Goal: Check status: Check status

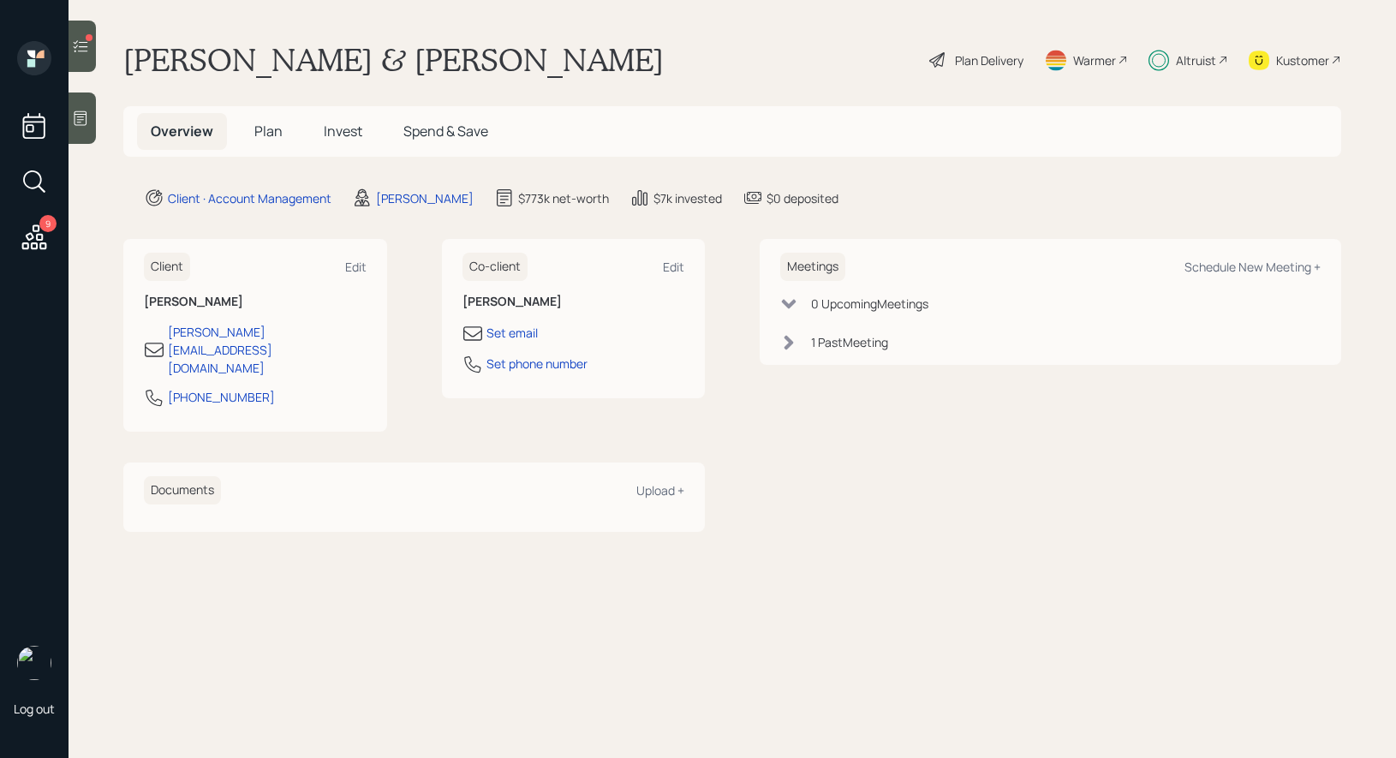
click at [75, 43] on icon at bounding box center [81, 46] width 15 height 12
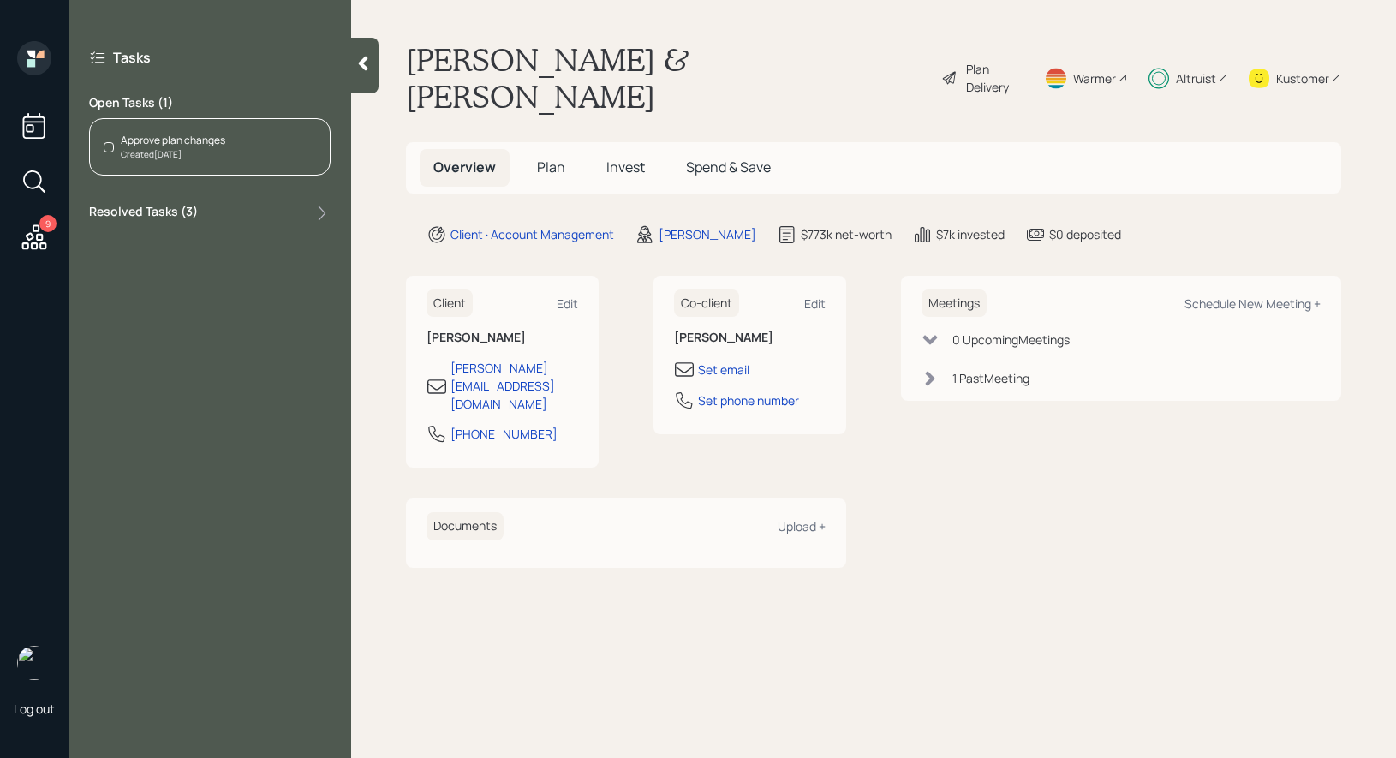
click at [635, 158] on span "Invest" at bounding box center [625, 167] width 39 height 19
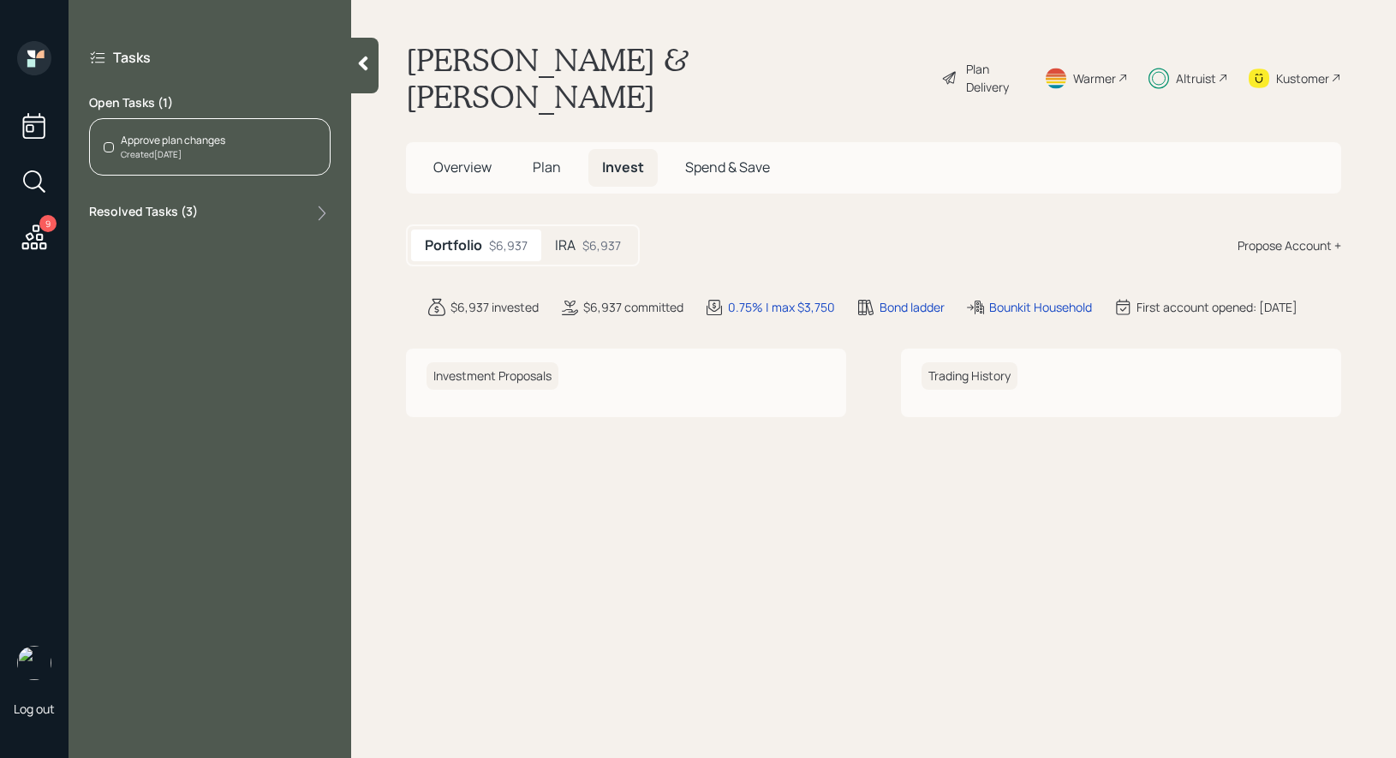
click at [590, 230] on div "IRA $6,937" at bounding box center [587, 246] width 93 height 32
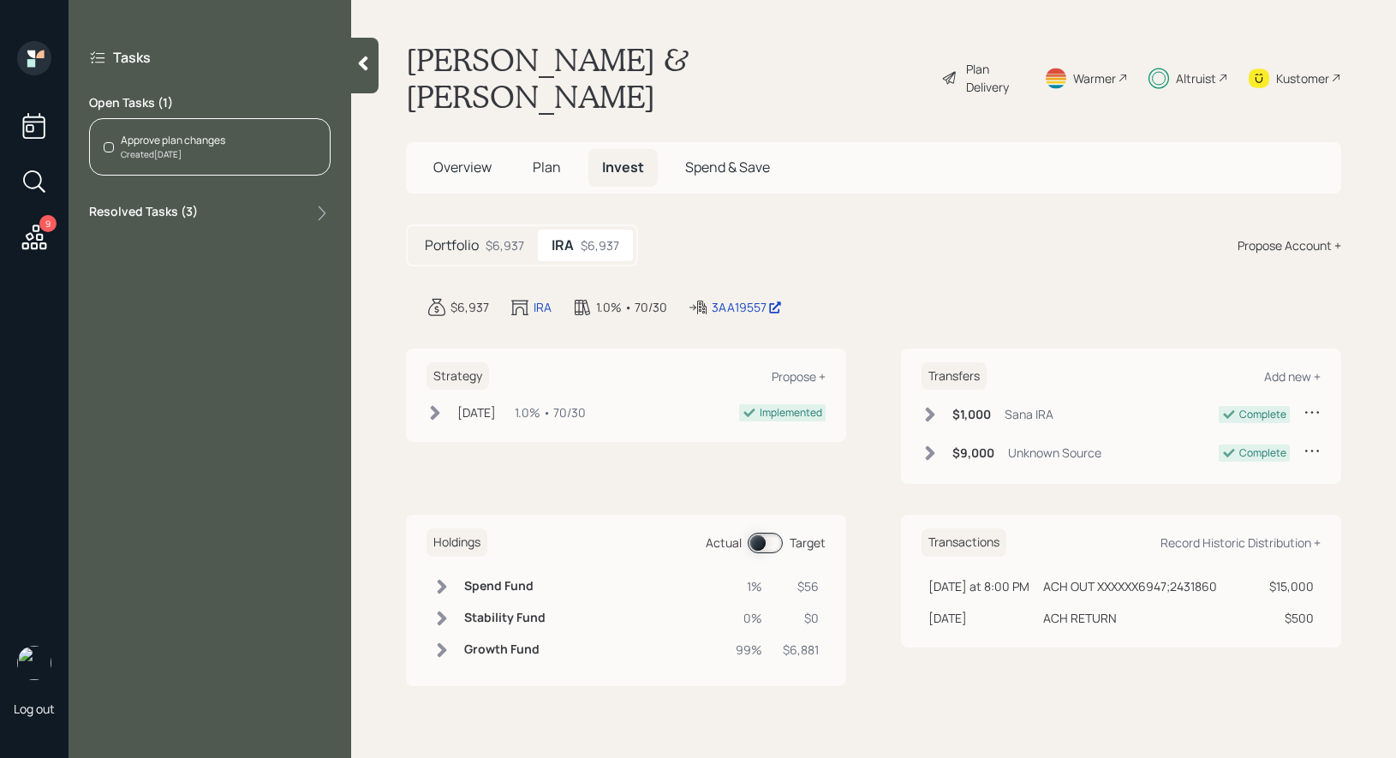
click at [196, 148] on div "Created [DATE]" at bounding box center [173, 154] width 104 height 13
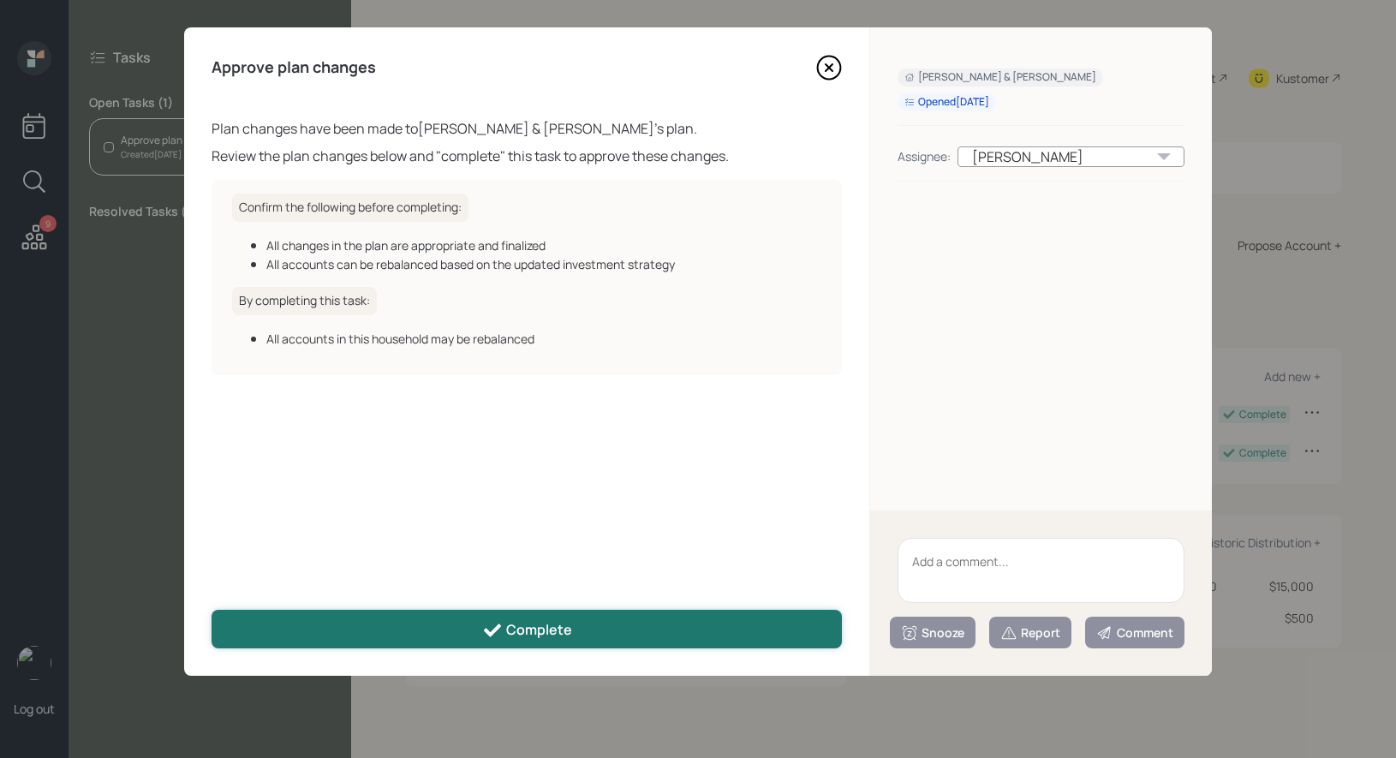
click at [497, 631] on icon at bounding box center [492, 630] width 21 height 21
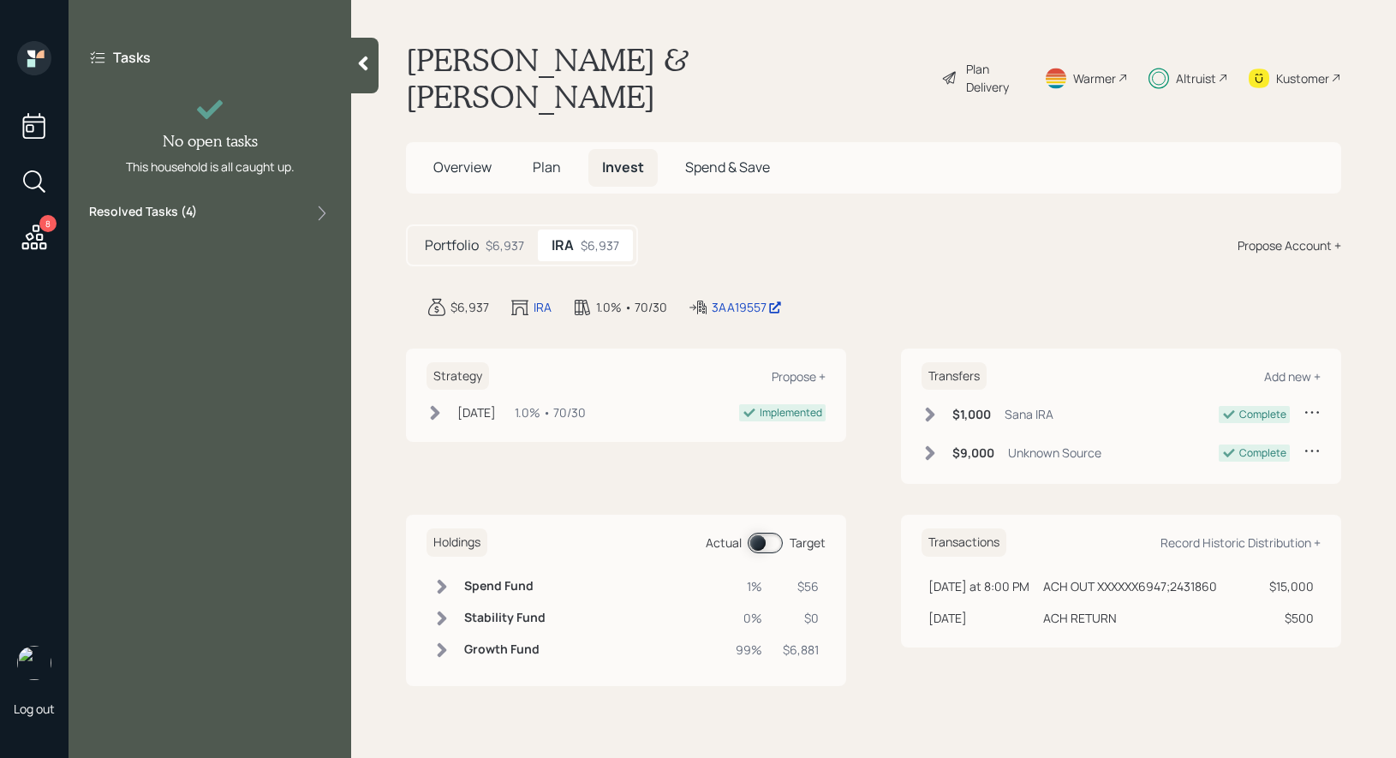
click at [29, 236] on icon at bounding box center [34, 237] width 31 height 31
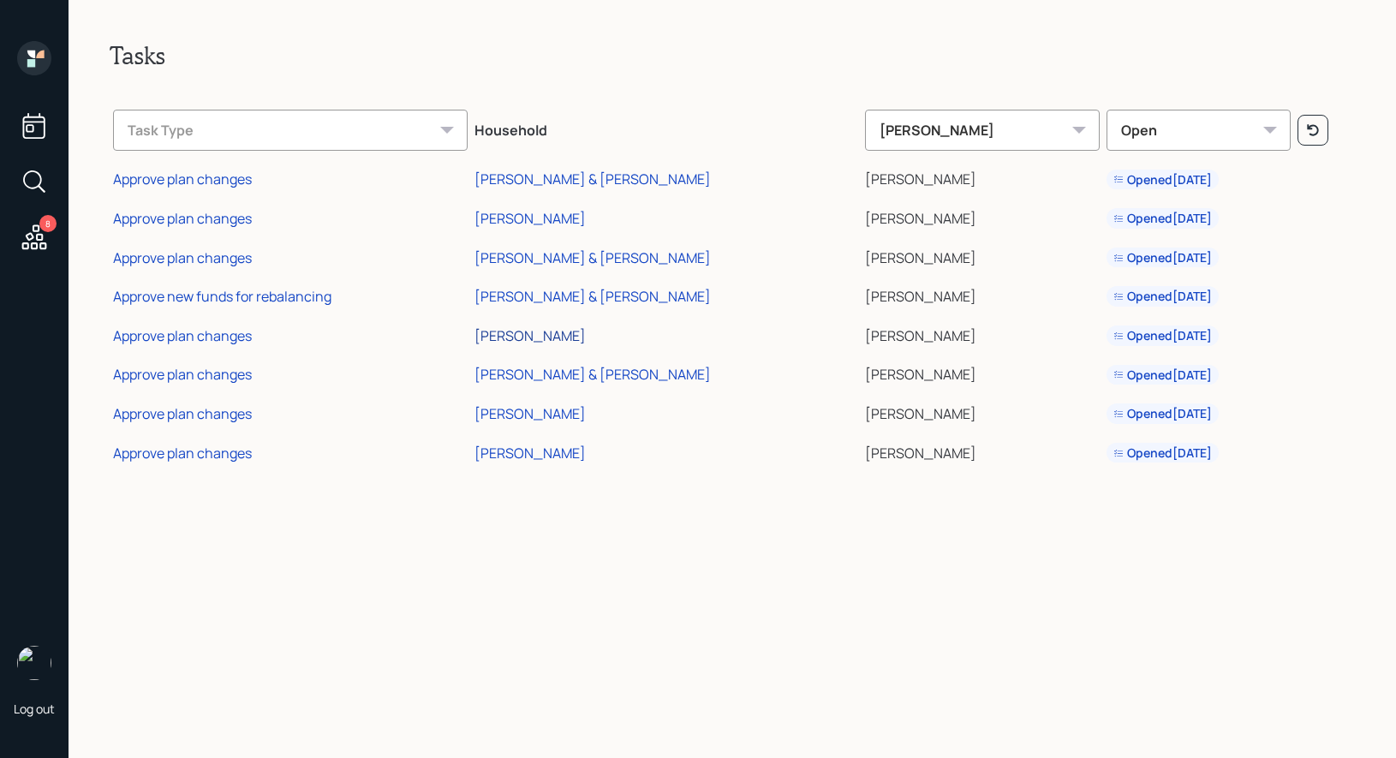
click at [546, 336] on div "[PERSON_NAME]" at bounding box center [530, 335] width 111 height 19
